Goal: Information Seeking & Learning: Find specific fact

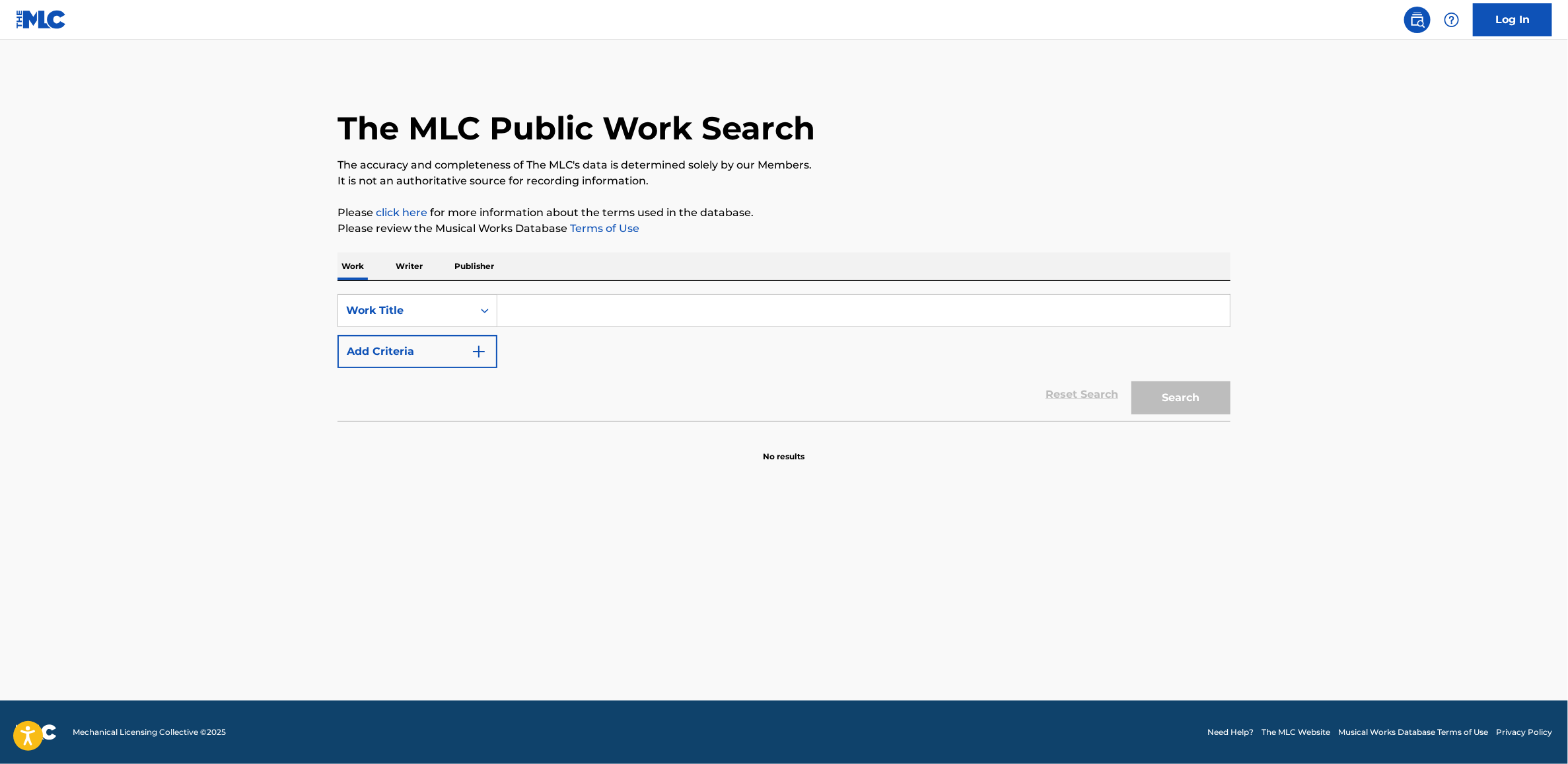
click at [743, 313] on input "Search Form" at bounding box center [863, 310] width 733 height 32
paste input "Malkauns"
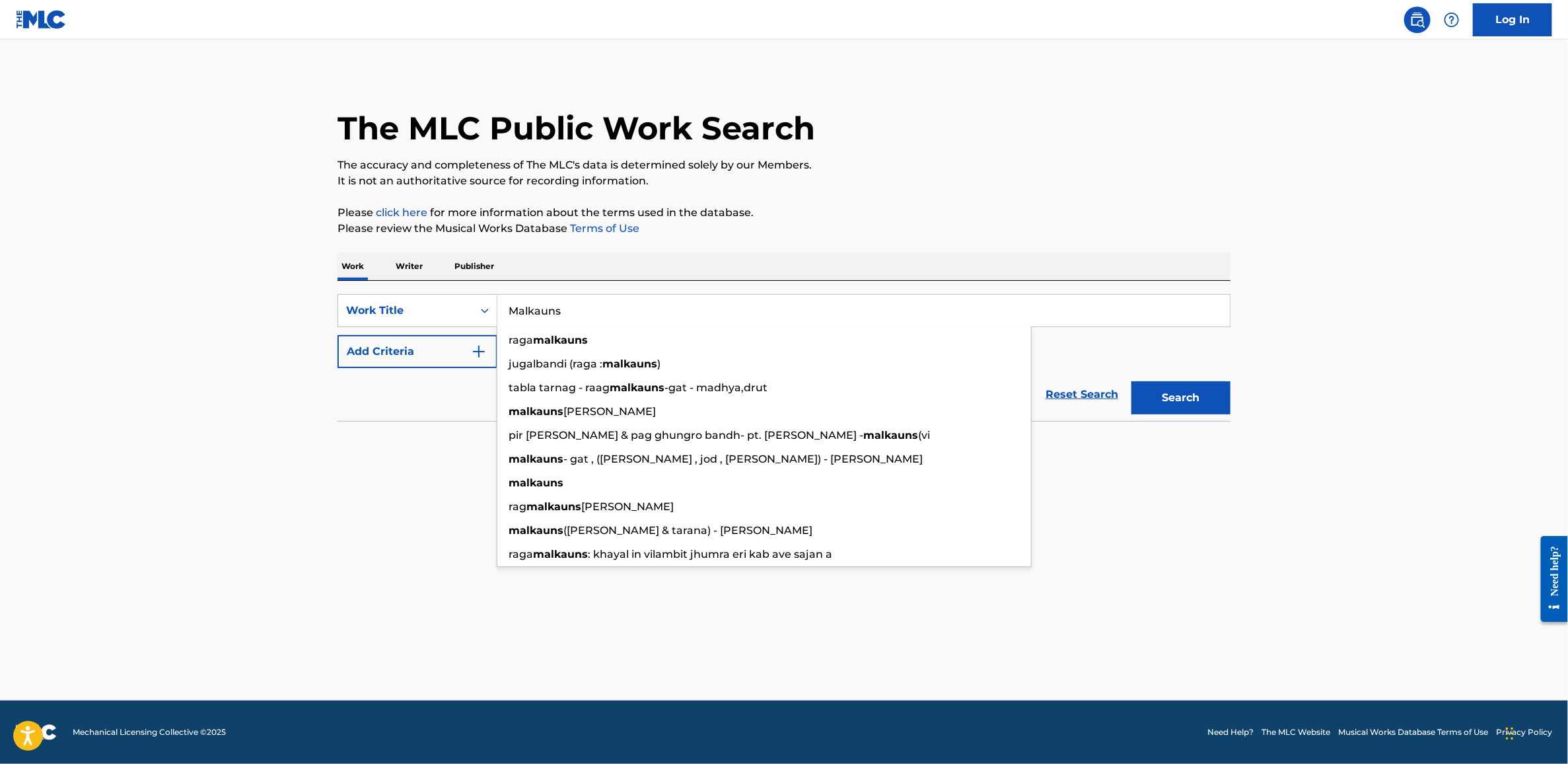
type input "Malkauns"
click at [1193, 402] on button "Search" at bounding box center [1181, 398] width 99 height 33
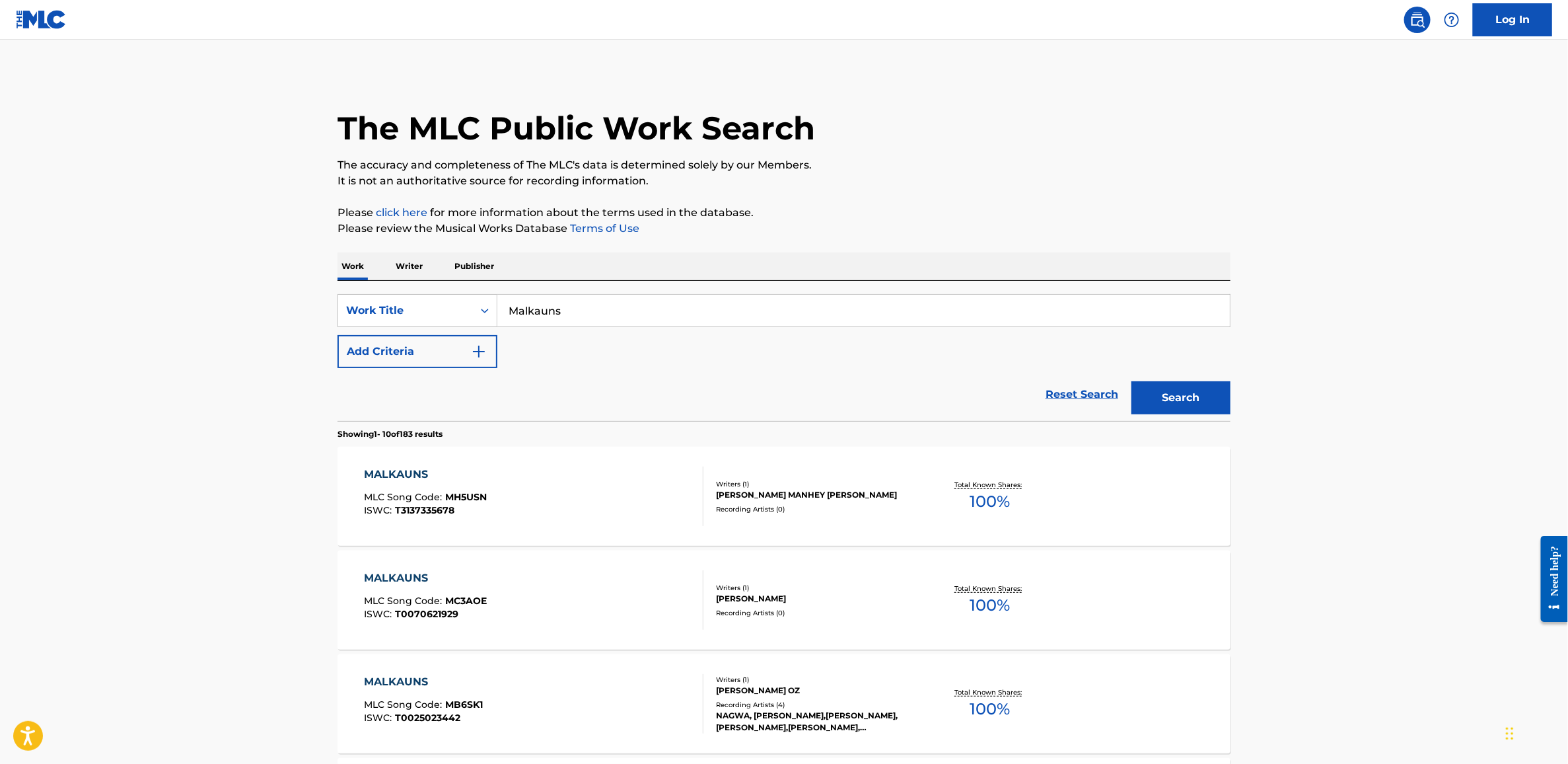
click at [424, 351] on button "Add Criteria" at bounding box center [417, 352] width 160 height 33
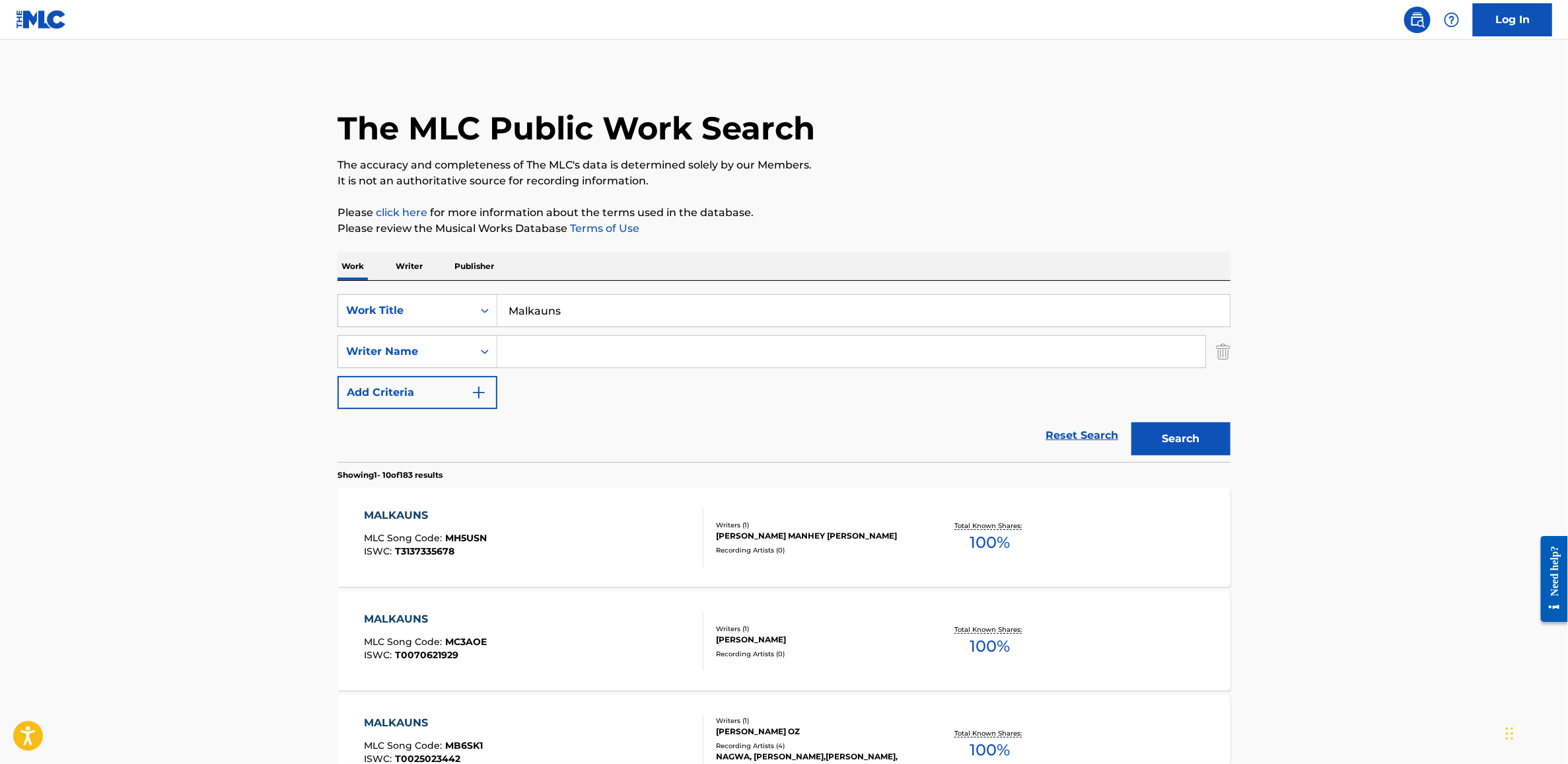
click at [576, 354] on input "Search Form" at bounding box center [851, 352] width 708 height 32
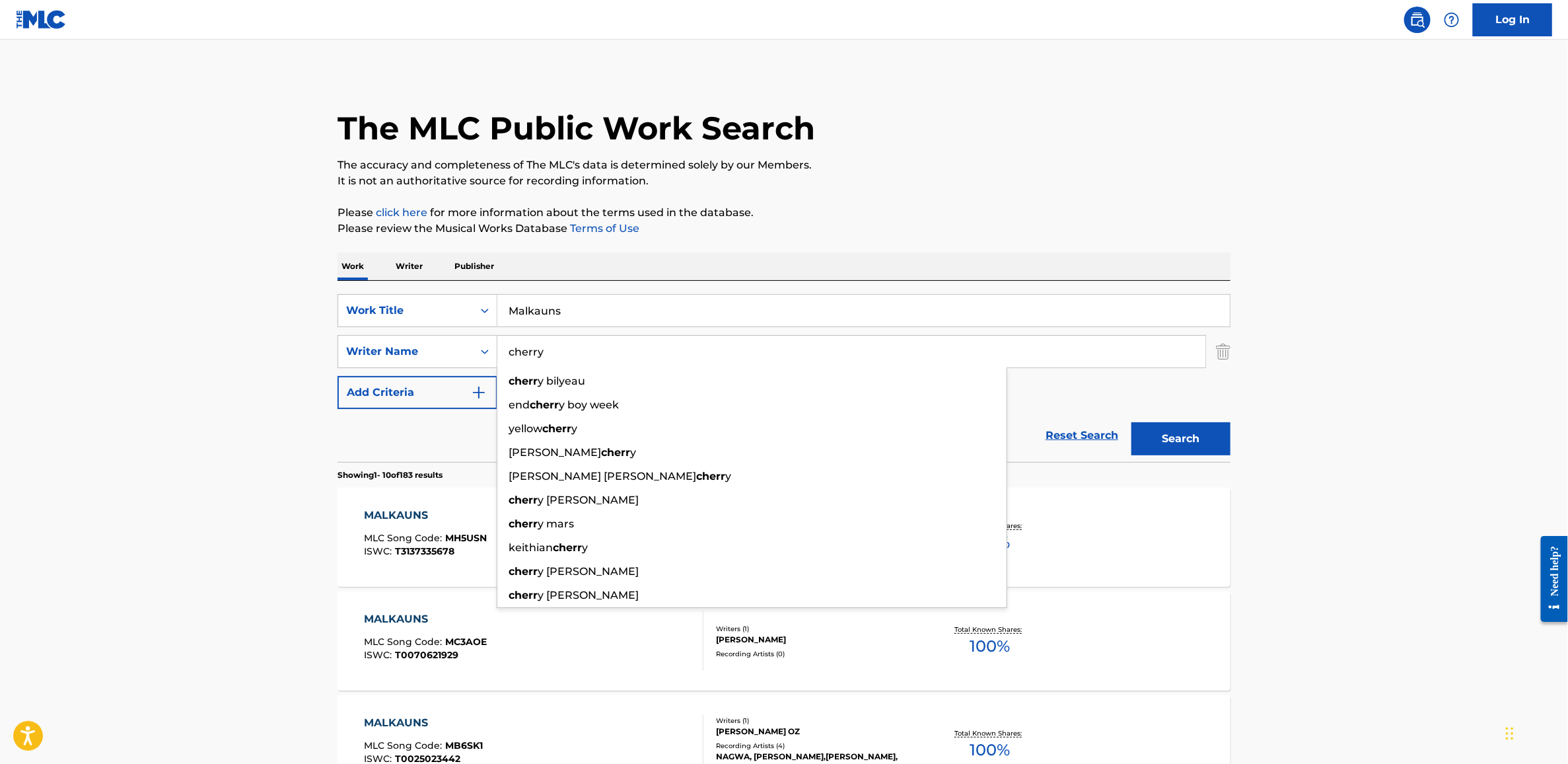
click at [1132, 423] on button "Search" at bounding box center [1181, 439] width 99 height 33
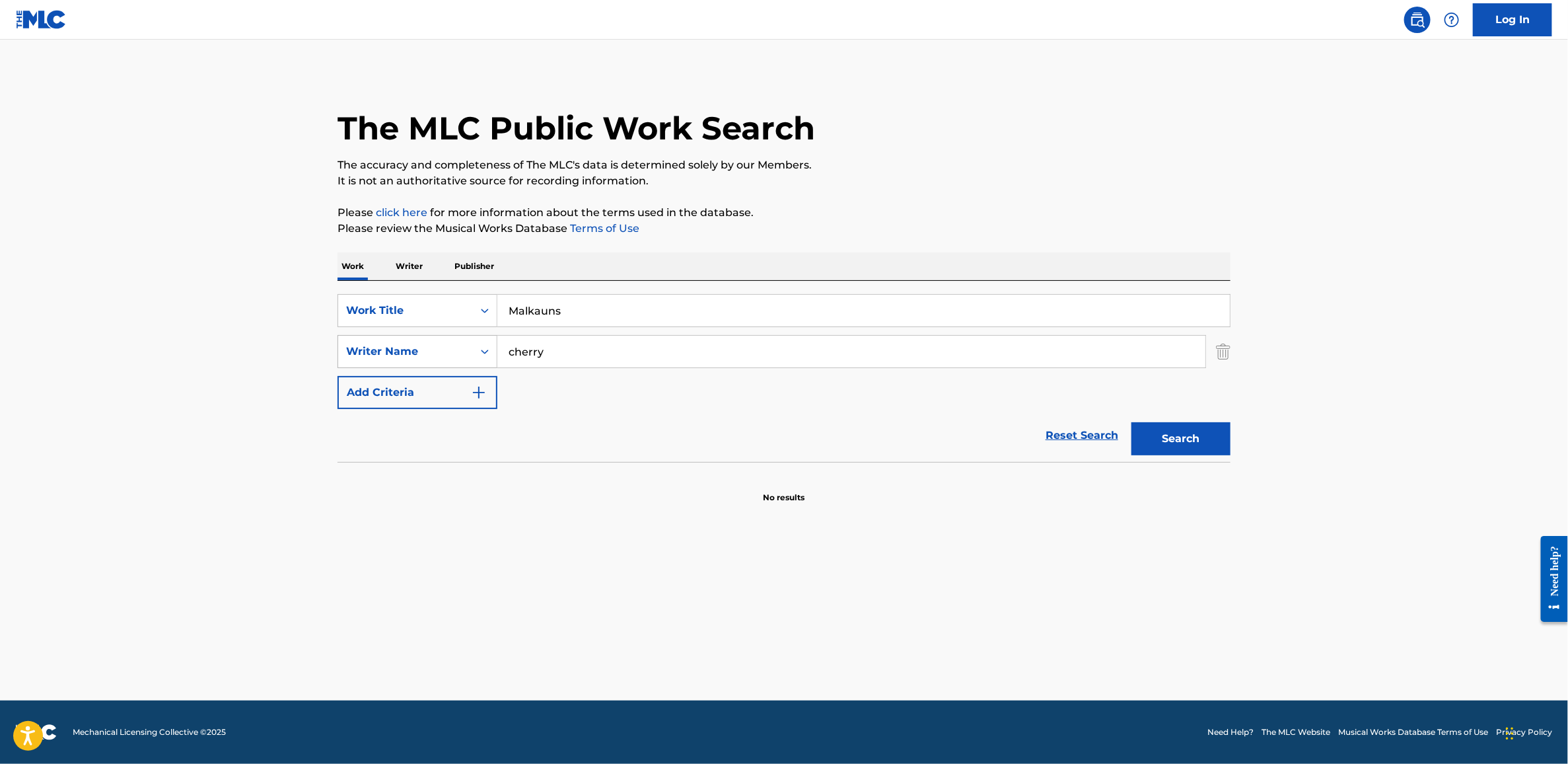
drag, startPoint x: 554, startPoint y: 350, endPoint x: 428, endPoint y: 339, distance: 126.5
click at [428, 339] on div "SearchWithCriteria14d34a89-2f8f-4dcf-b85b-f9044c86bcdc Writer Name cherry" at bounding box center [784, 352] width 893 height 33
click at [1132, 423] on button "Search" at bounding box center [1181, 439] width 99 height 33
click at [433, 348] on div "Writer Name" at bounding box center [405, 352] width 119 height 16
drag, startPoint x: 613, startPoint y: 358, endPoint x: 479, endPoint y: 356, distance: 134.0
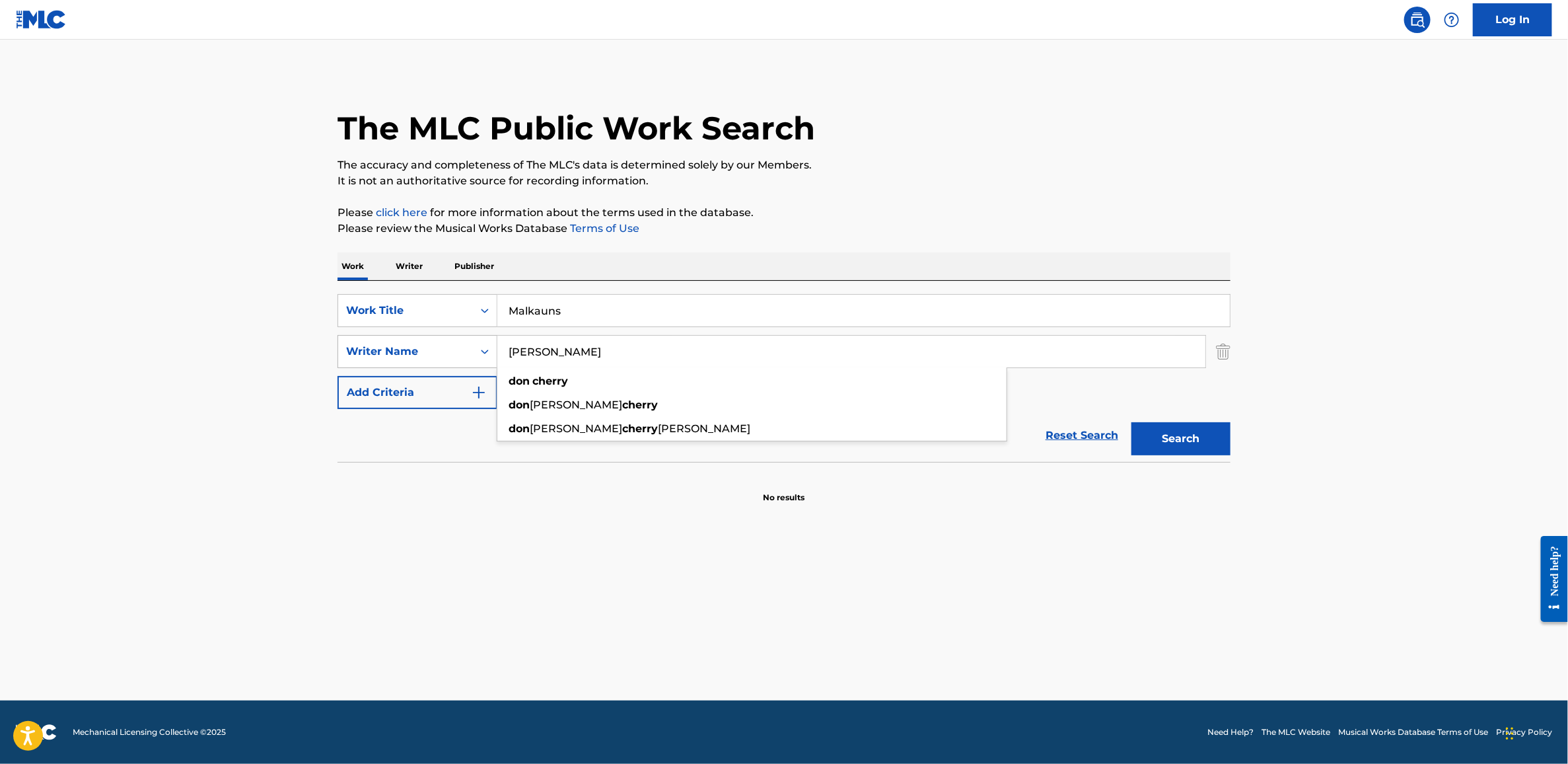
click at [479, 356] on div "SearchWithCriteria14d34a89-2f8f-4dcf-b85b-f9044c86bcdc Writer Name don cherry d…" at bounding box center [784, 352] width 893 height 33
paste input "Bengt Berger,"
type input "Bengt Berger,"
click at [1165, 430] on button "Search" at bounding box center [1181, 439] width 99 height 33
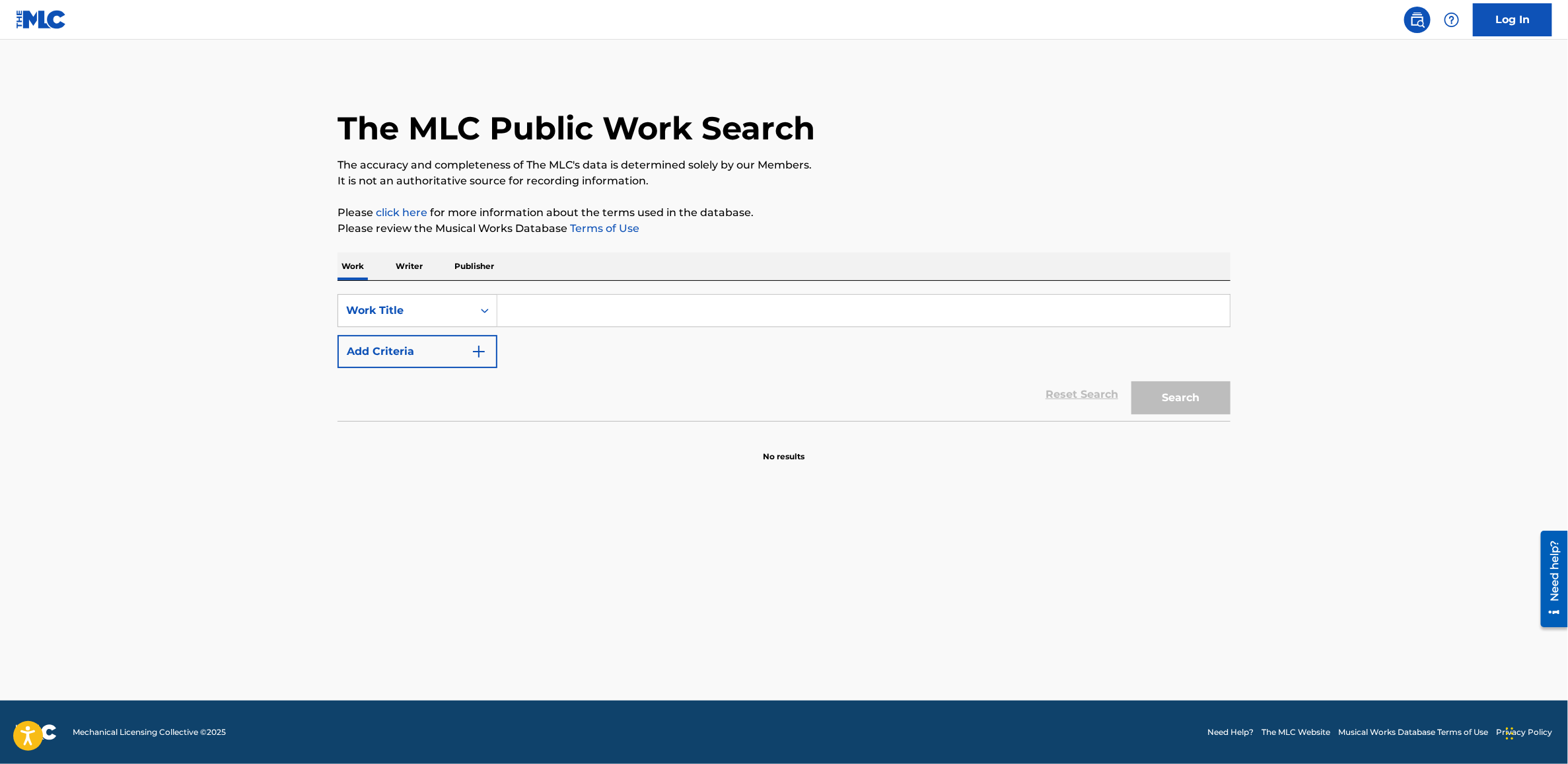
click at [710, 307] on input "Search Form" at bounding box center [863, 310] width 733 height 32
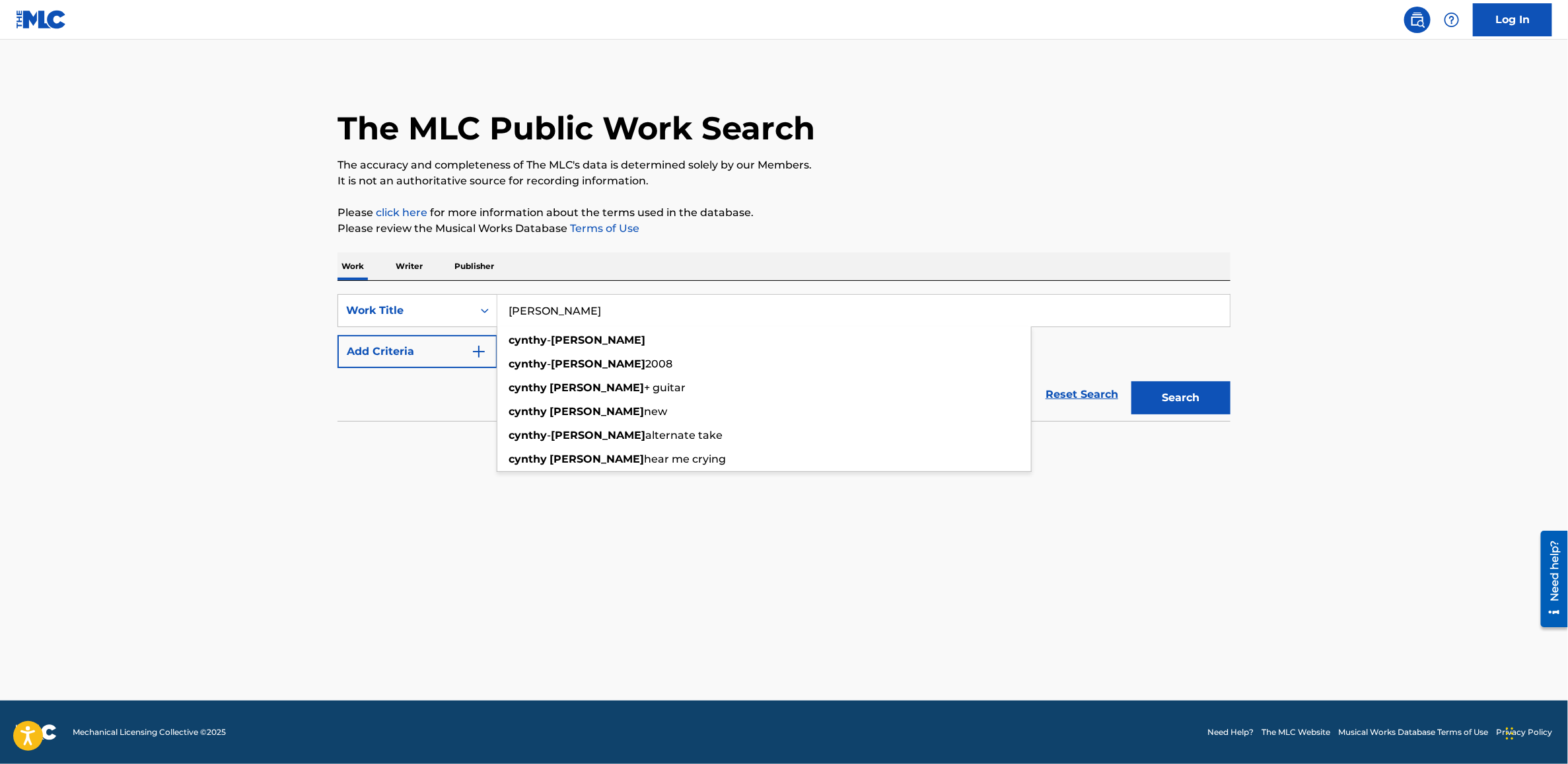
type input "[PERSON_NAME]"
click at [401, 354] on button "Add Criteria" at bounding box center [417, 352] width 160 height 33
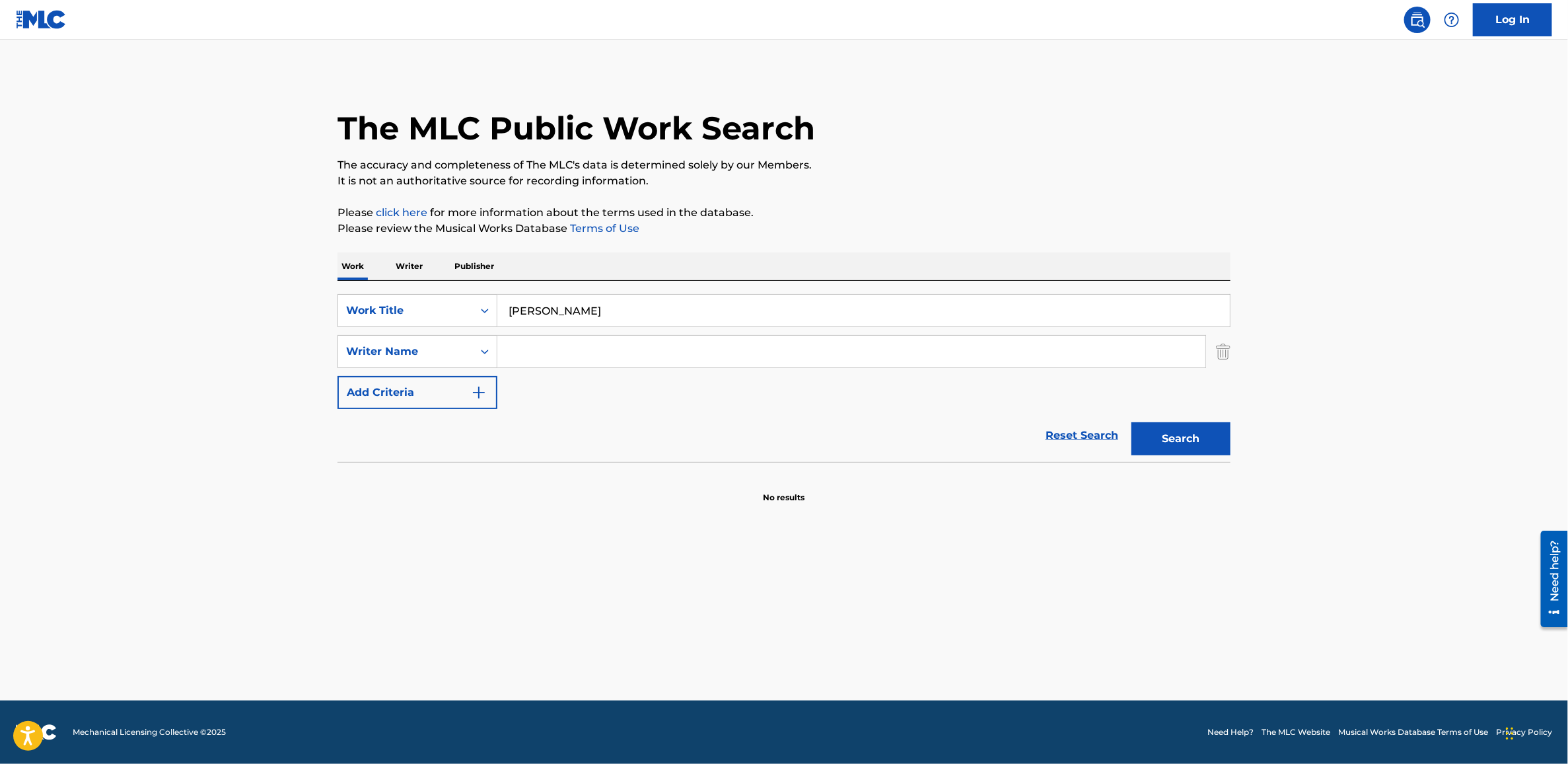
click at [595, 351] on input "Search Form" at bounding box center [851, 352] width 708 height 32
type input "[PERSON_NAME]"
click at [1132, 423] on button "Search" at bounding box center [1181, 439] width 99 height 33
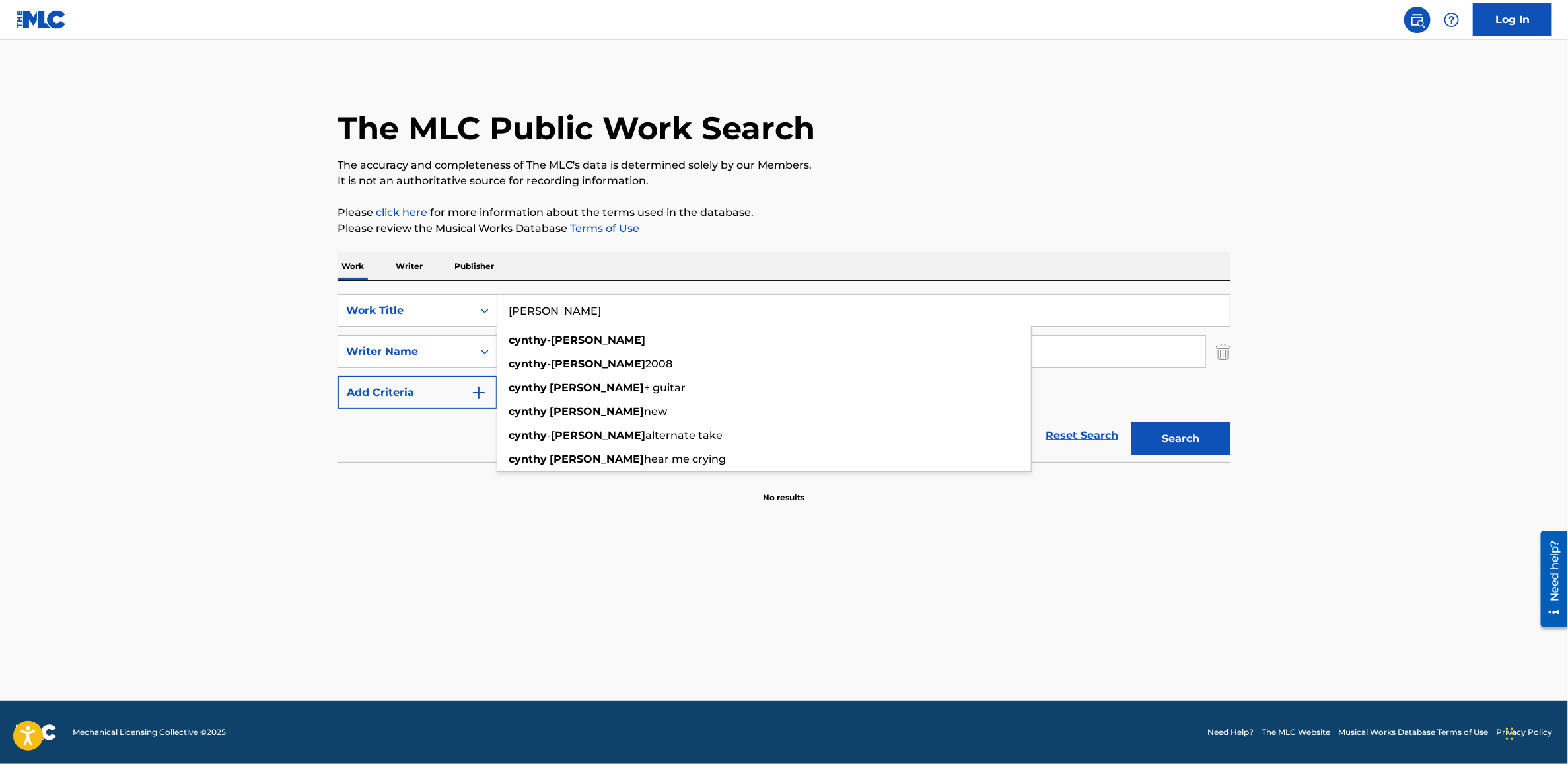
drag, startPoint x: 660, startPoint y: 301, endPoint x: 595, endPoint y: 319, distance: 67.4
click at [595, 319] on input "[PERSON_NAME]" at bounding box center [863, 310] width 733 height 32
paste input "Cynthy R"
type input "[PERSON_NAME]"
click at [1183, 441] on button "Search" at bounding box center [1181, 439] width 99 height 33
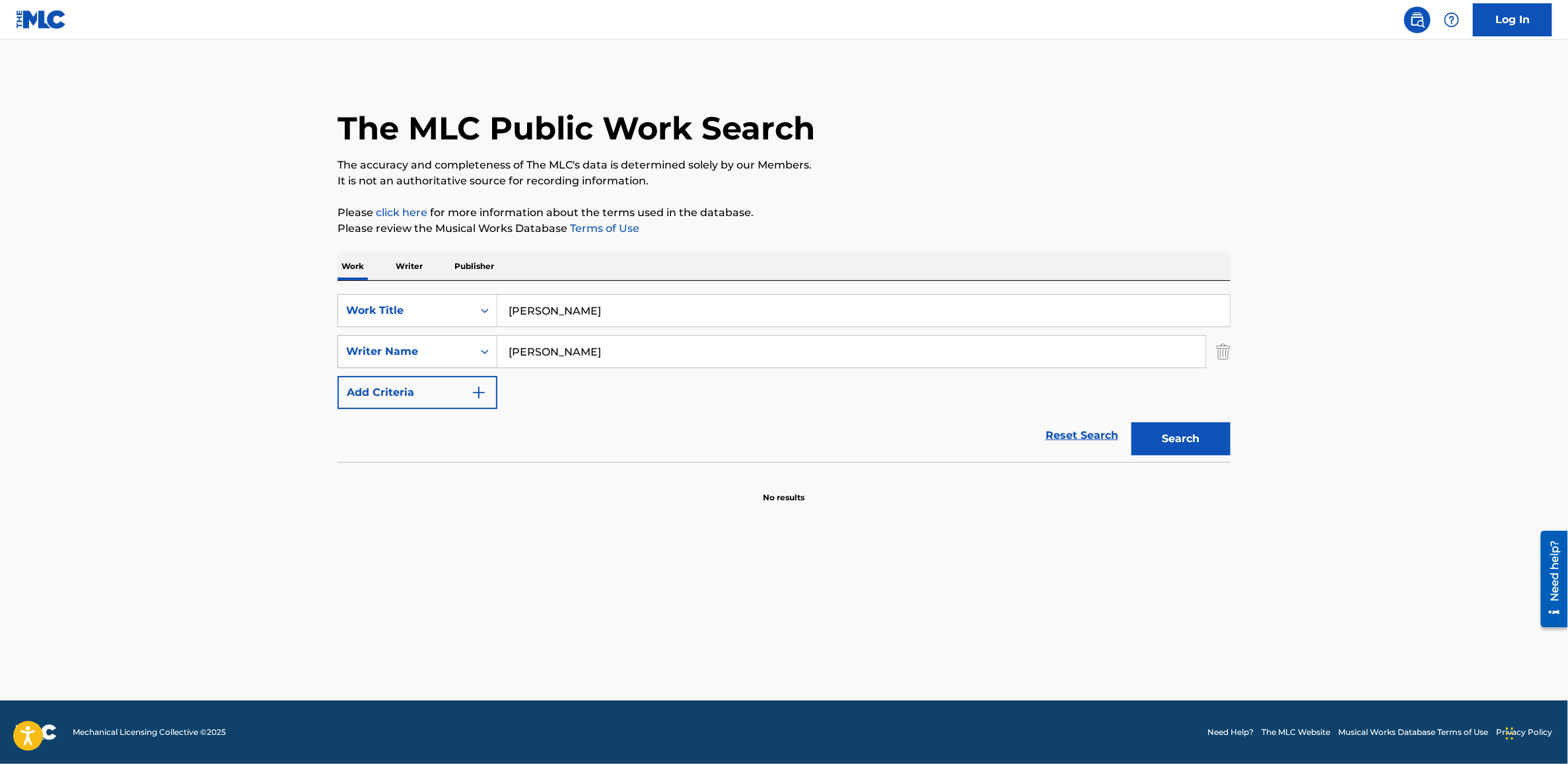
drag, startPoint x: 623, startPoint y: 357, endPoint x: 427, endPoint y: 354, distance: 196.0
click at [427, 354] on div "SearchWithCriteria2dd454da-3651-442a-83f6-bc0ca575b75e Writer Name [PERSON_NAME]" at bounding box center [784, 352] width 893 height 33
click at [1132, 423] on button "Search" at bounding box center [1181, 439] width 99 height 33
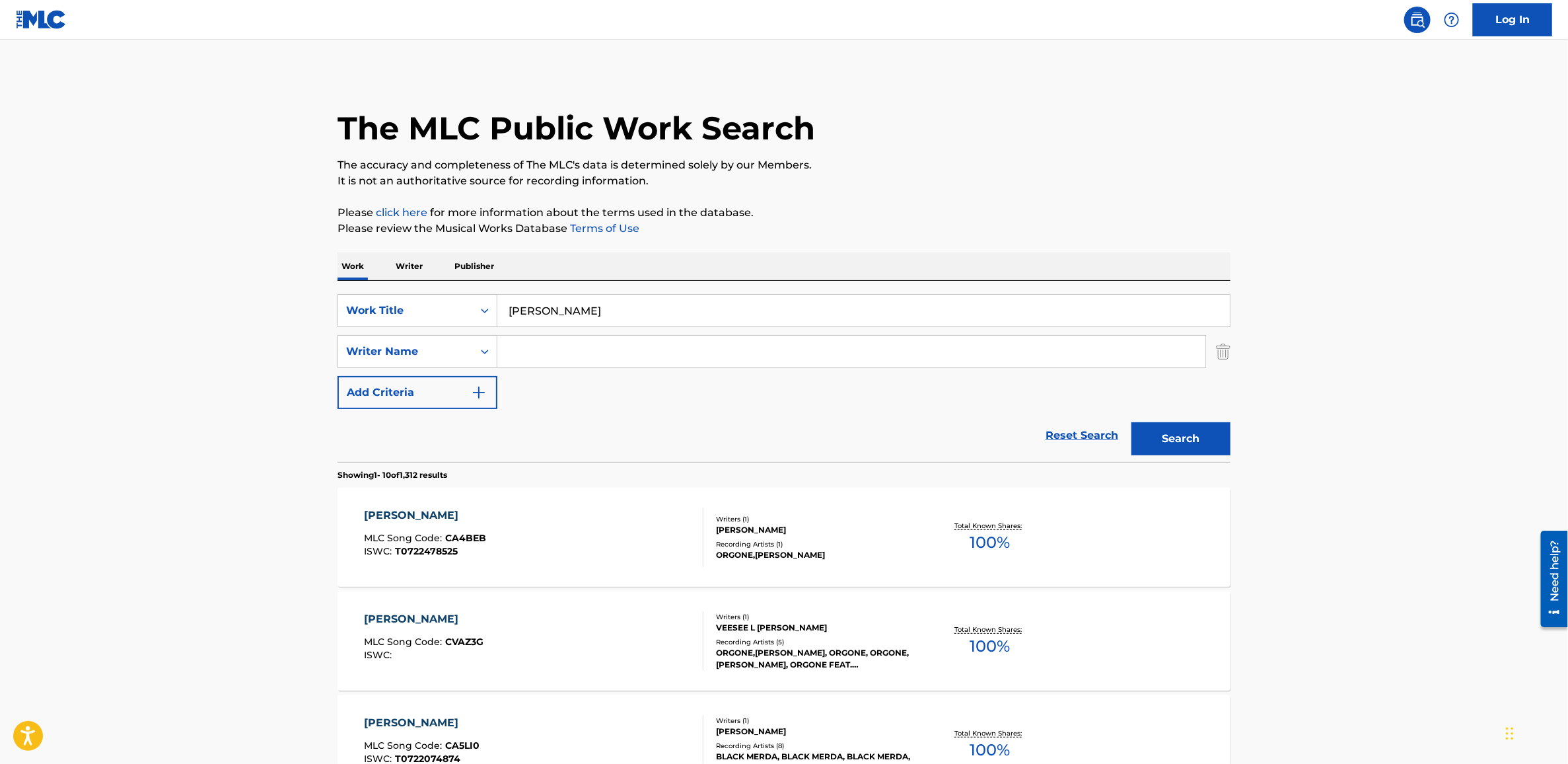
click at [410, 508] on div "[PERSON_NAME]" at bounding box center [426, 515] width 122 height 16
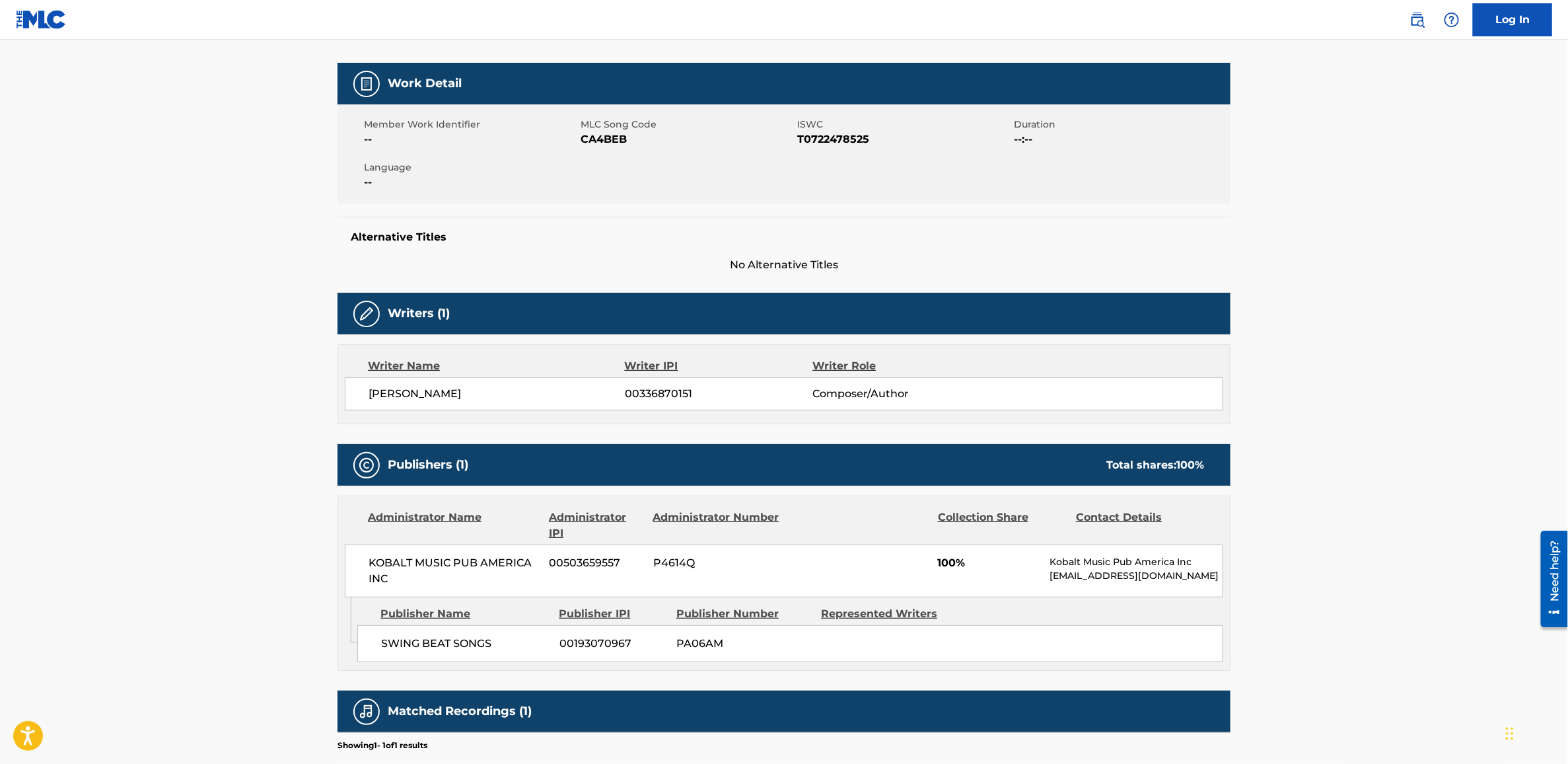
scroll to position [182, 0]
